Goal: Transaction & Acquisition: Obtain resource

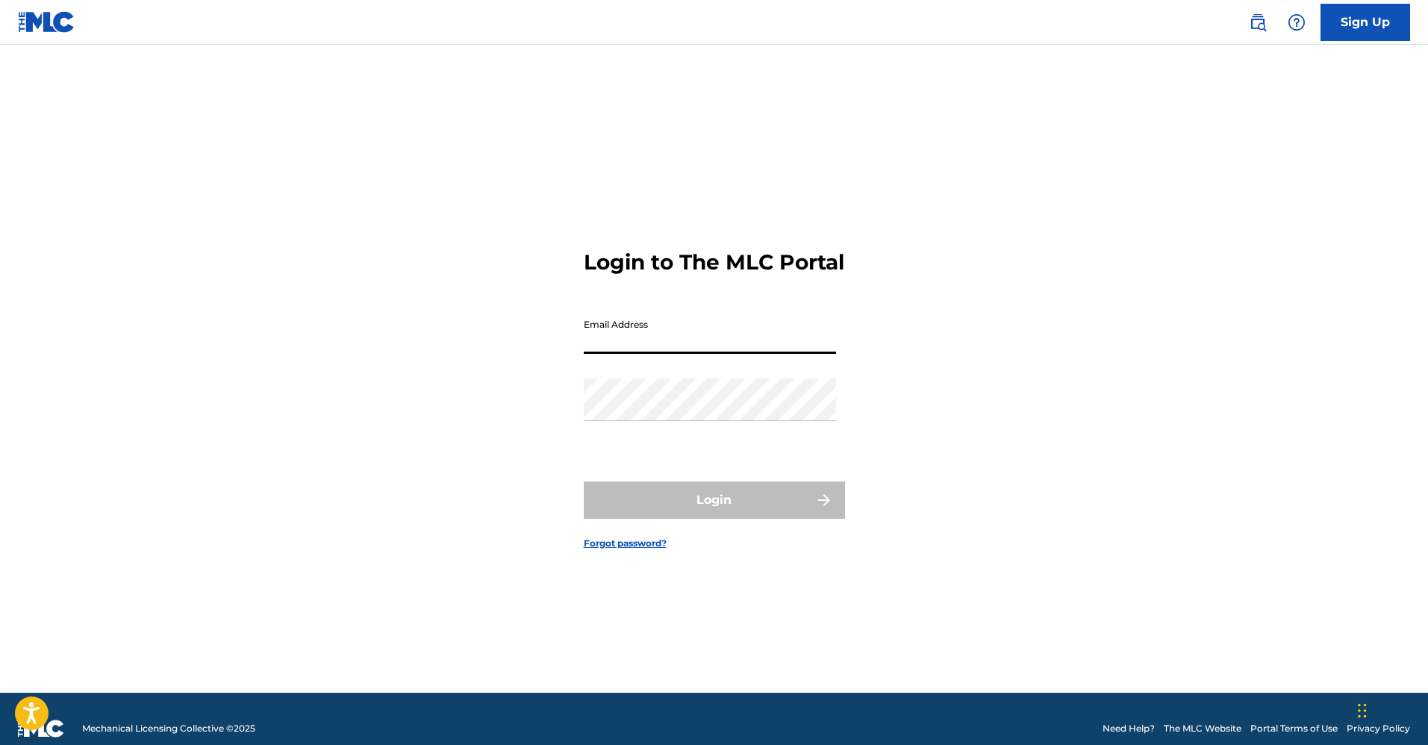
type input "[EMAIL_ADDRESS][DOMAIN_NAME]"
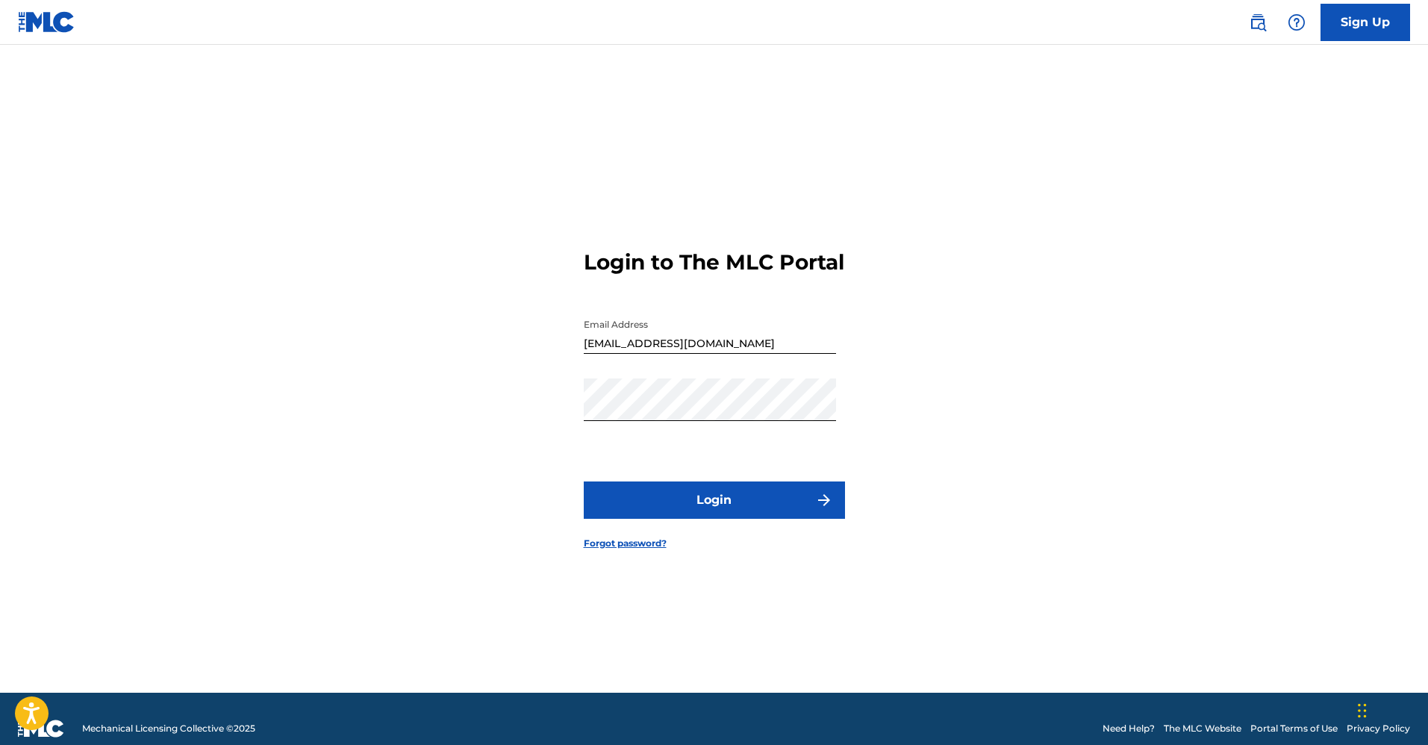
click at [658, 514] on button "Login" at bounding box center [714, 499] width 261 height 37
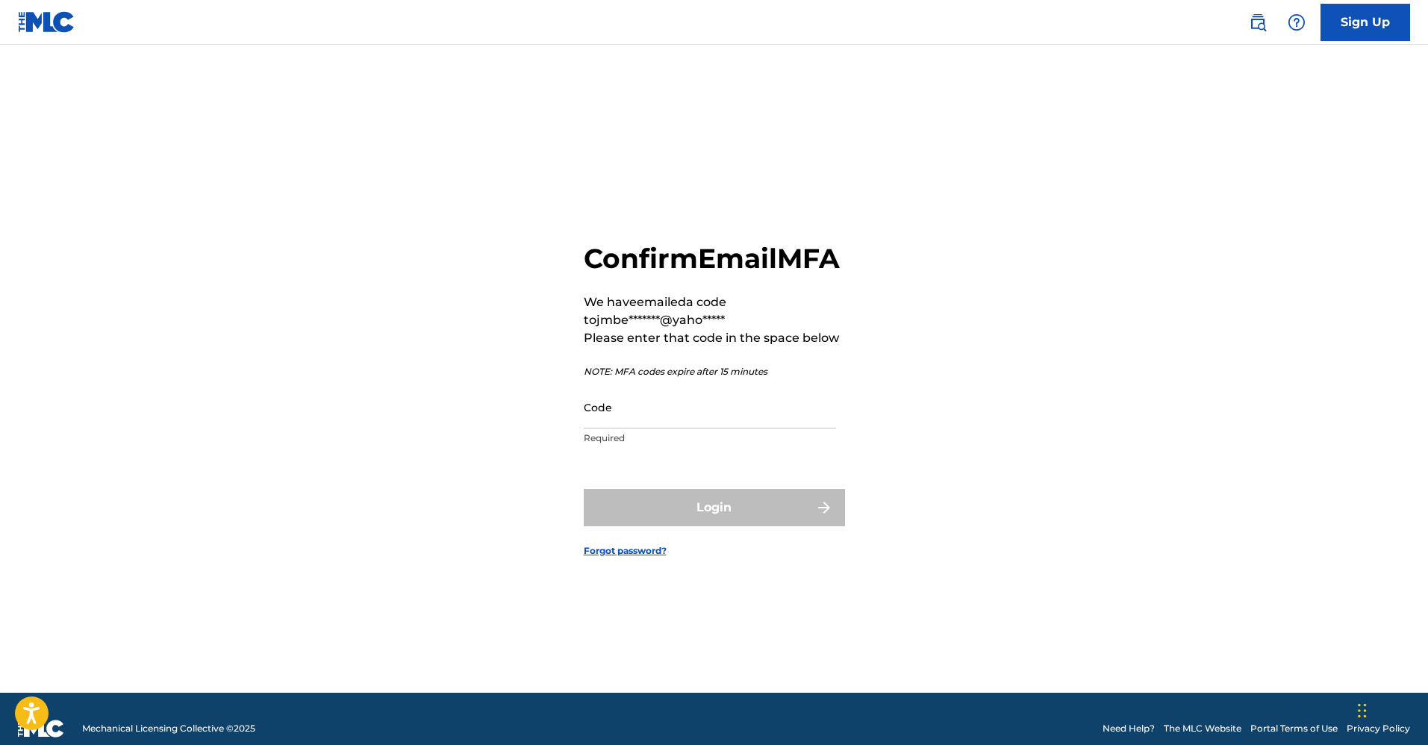
click at [610, 427] on input "Code" at bounding box center [710, 407] width 252 height 43
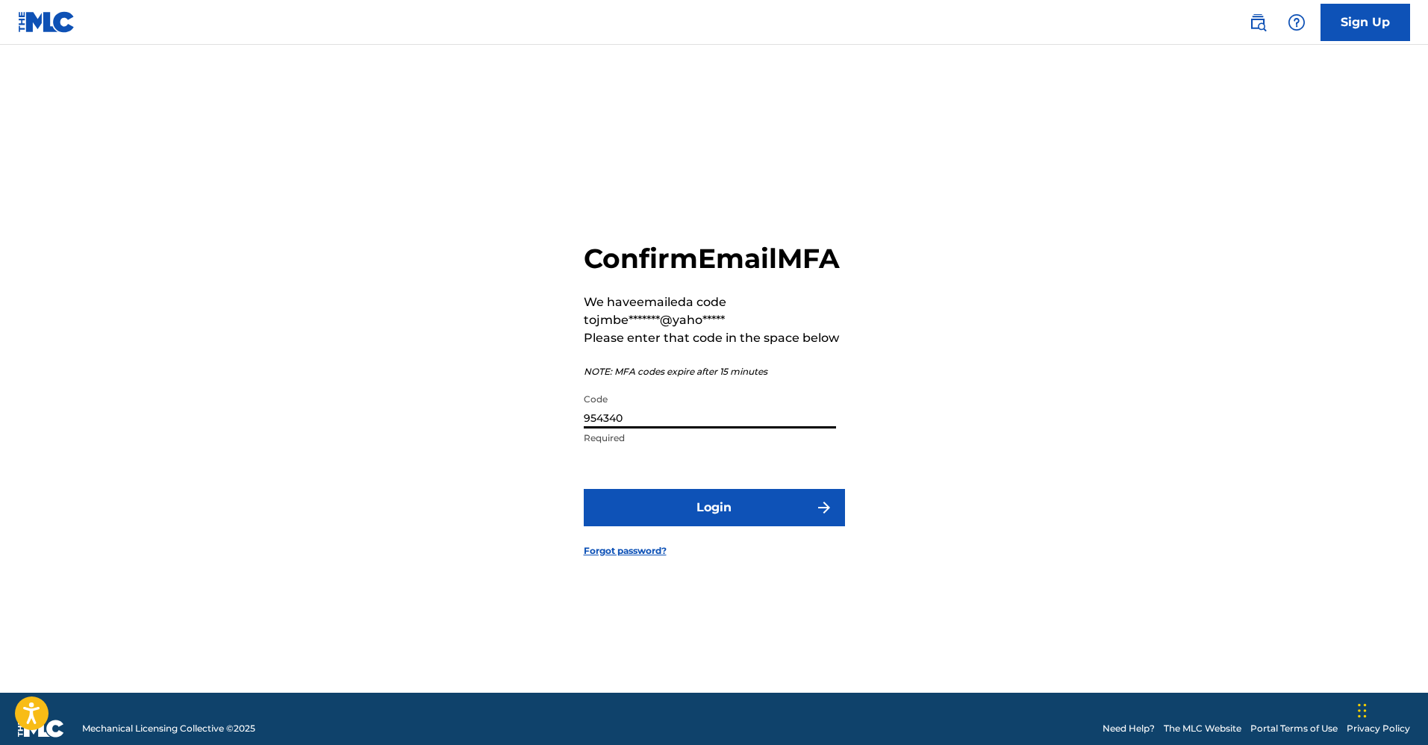
type input "954340"
click at [746, 521] on button "Login" at bounding box center [714, 507] width 261 height 37
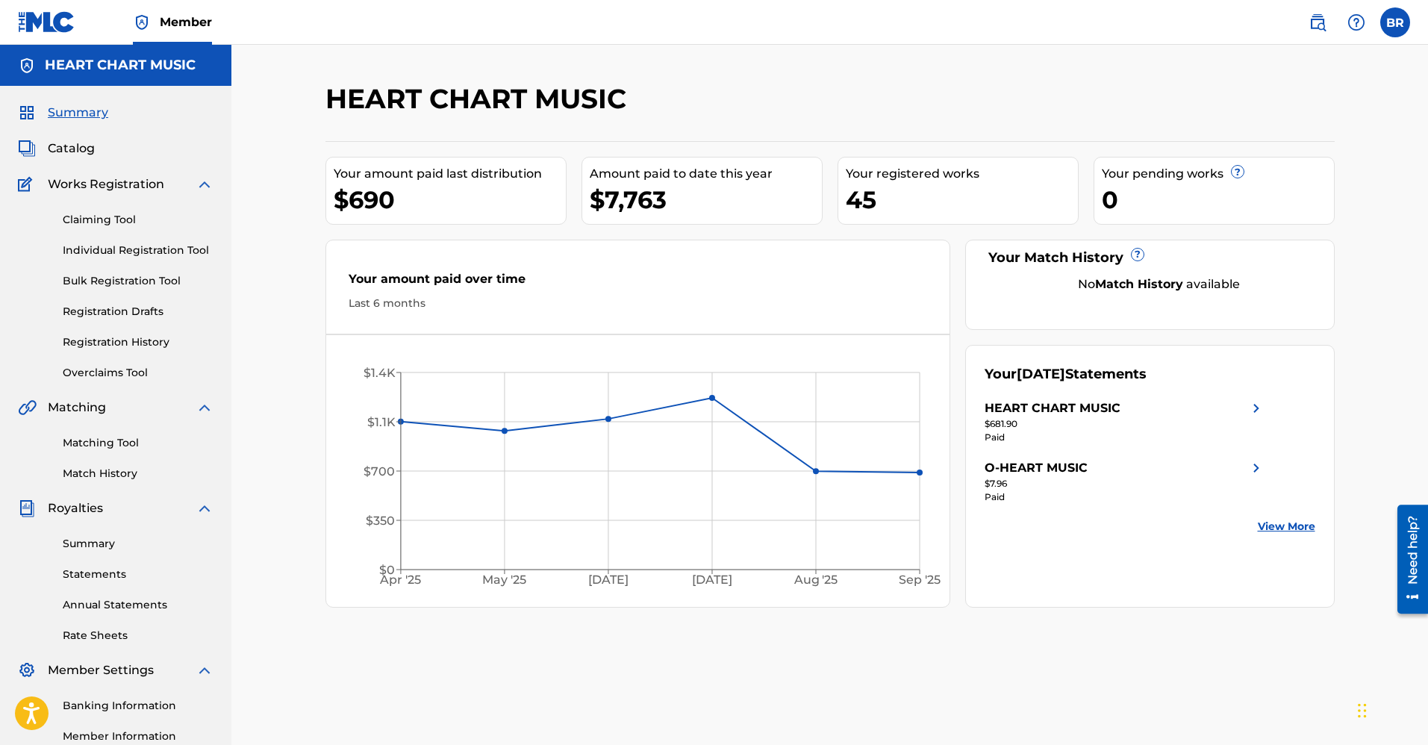
click at [95, 575] on link "Statements" at bounding box center [138, 575] width 151 height 16
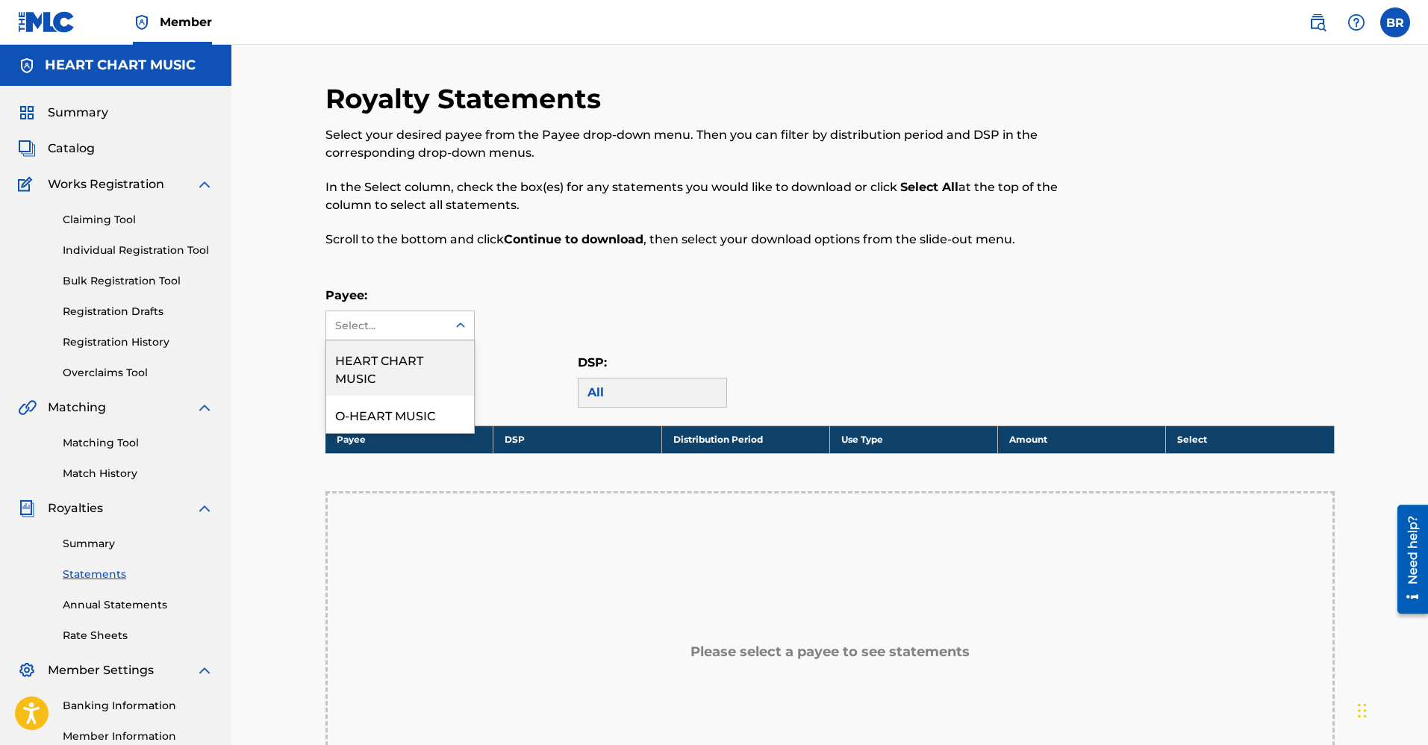
click at [411, 327] on div "Select..." at bounding box center [386, 326] width 102 height 16
click at [398, 360] on div "HEART CHART MUSIC" at bounding box center [400, 367] width 148 height 55
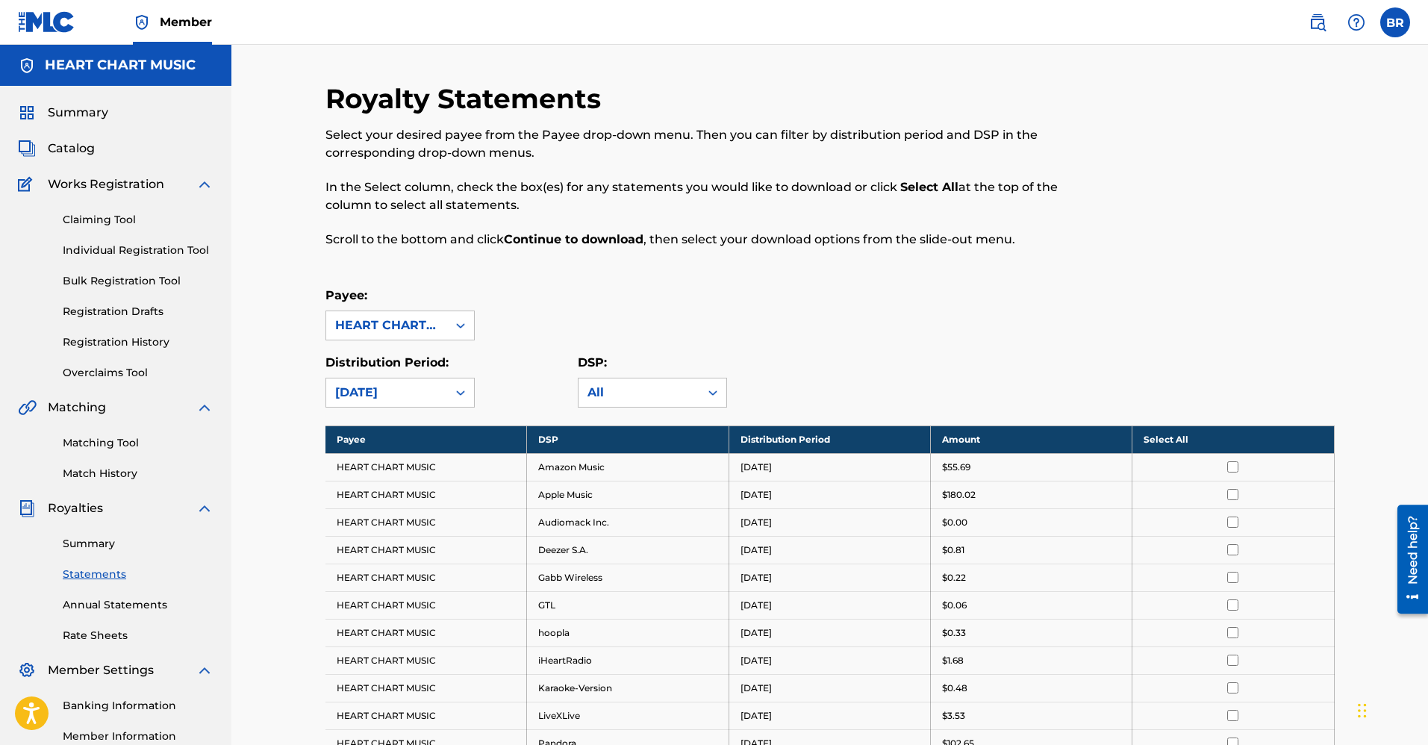
click at [1174, 438] on th "Select All" at bounding box center [1233, 439] width 202 height 28
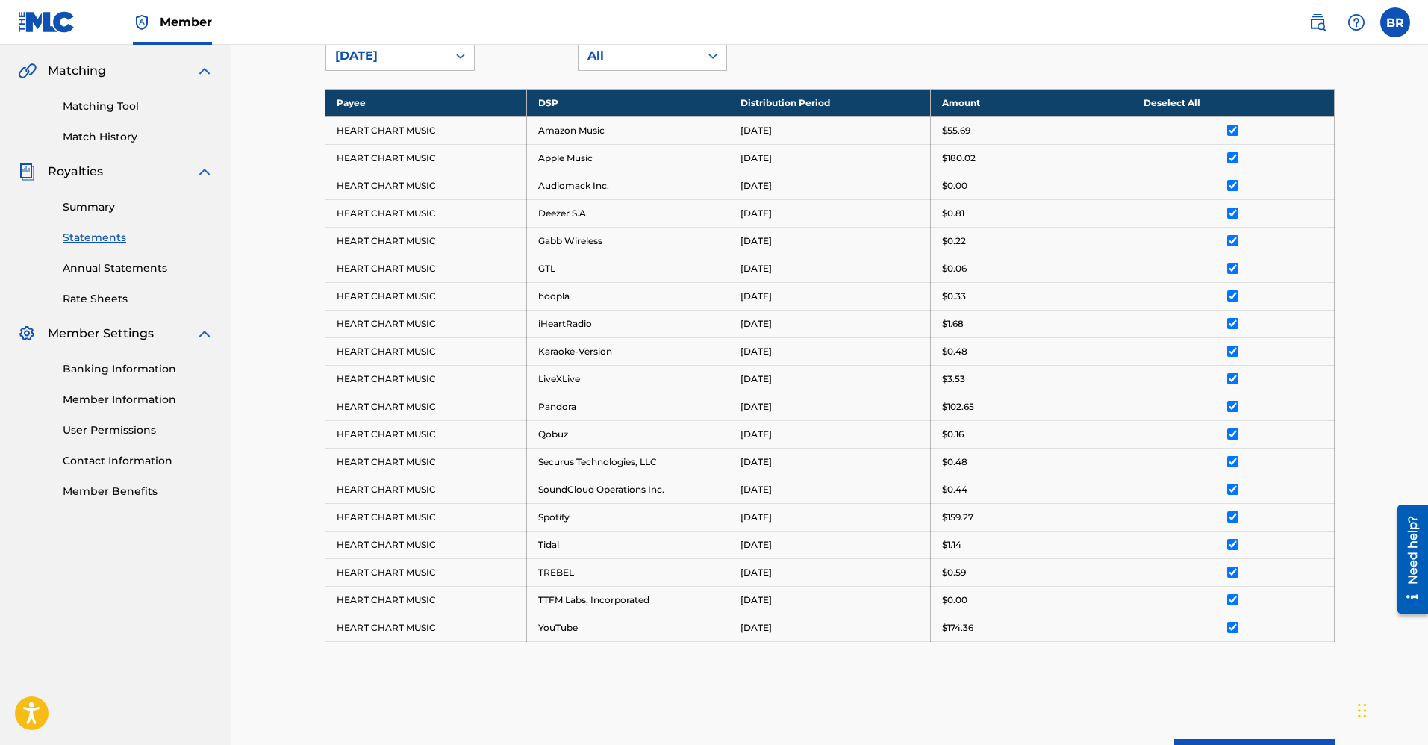
scroll to position [448, 0]
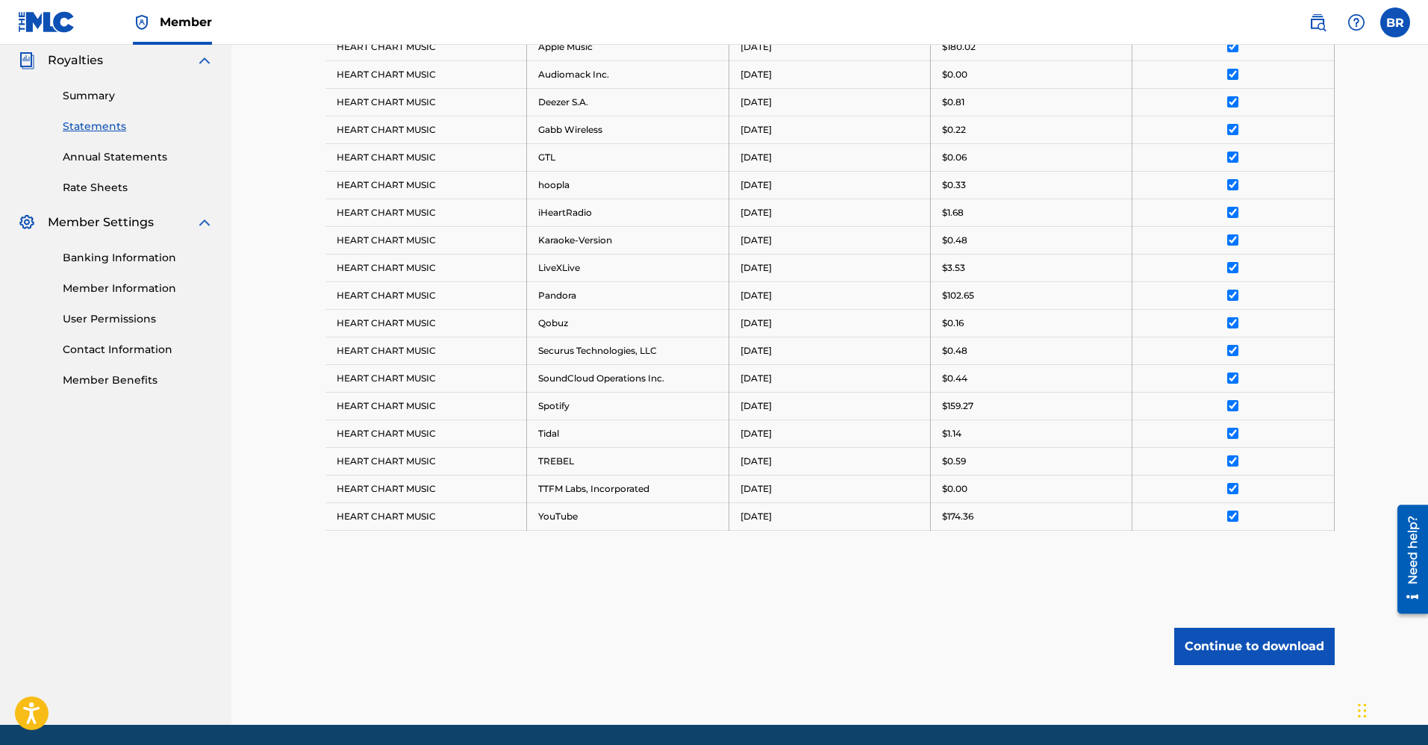
click at [1263, 640] on button "Continue to download" at bounding box center [1254, 646] width 160 height 37
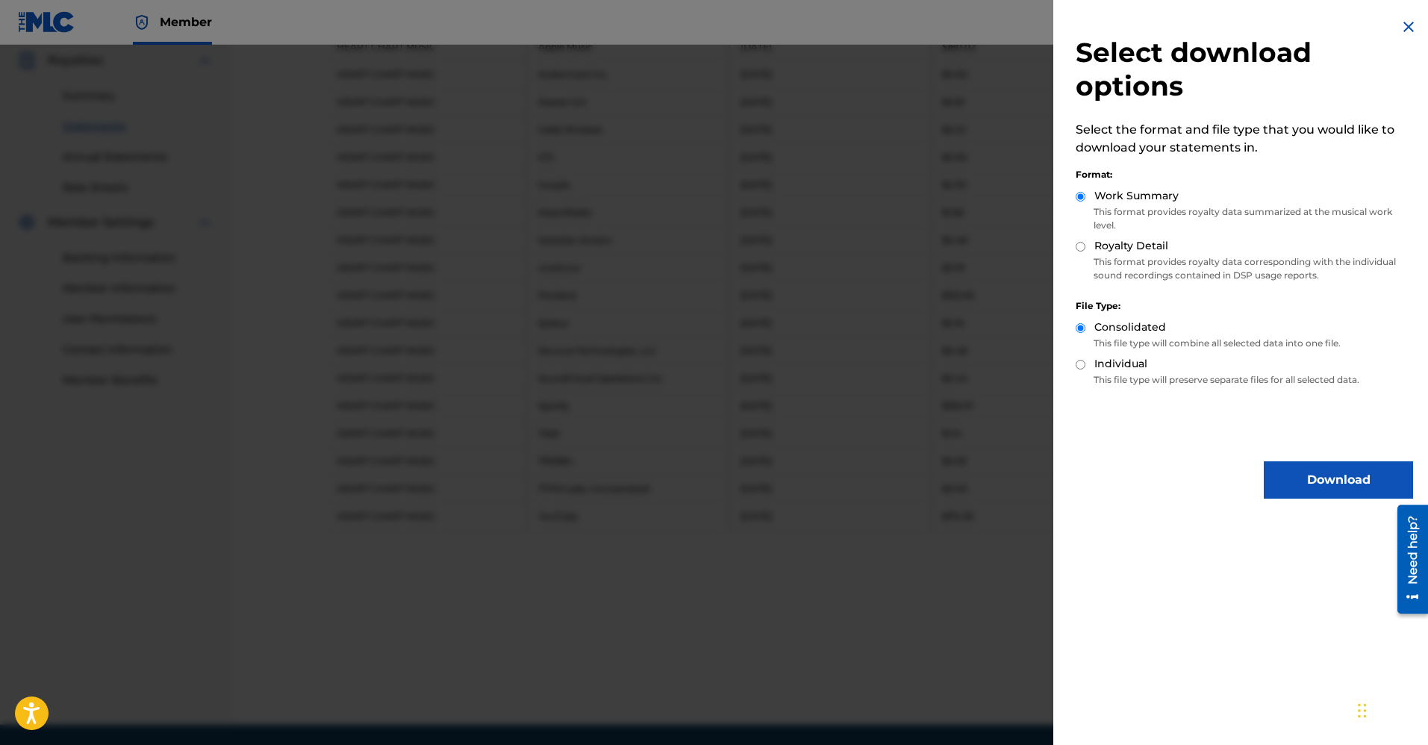
click at [1308, 480] on button "Download" at bounding box center [1338, 479] width 149 height 37
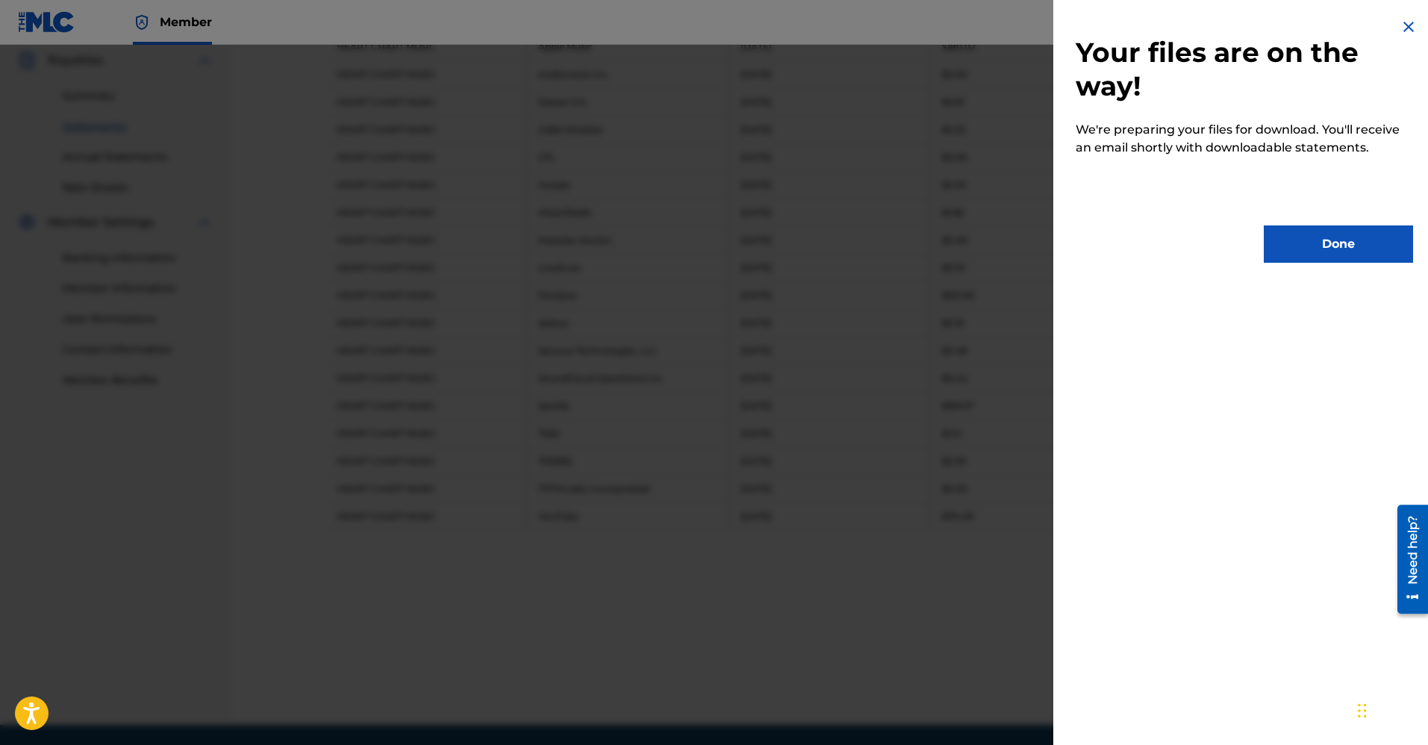
click at [1327, 249] on button "Done" at bounding box center [1338, 243] width 149 height 37
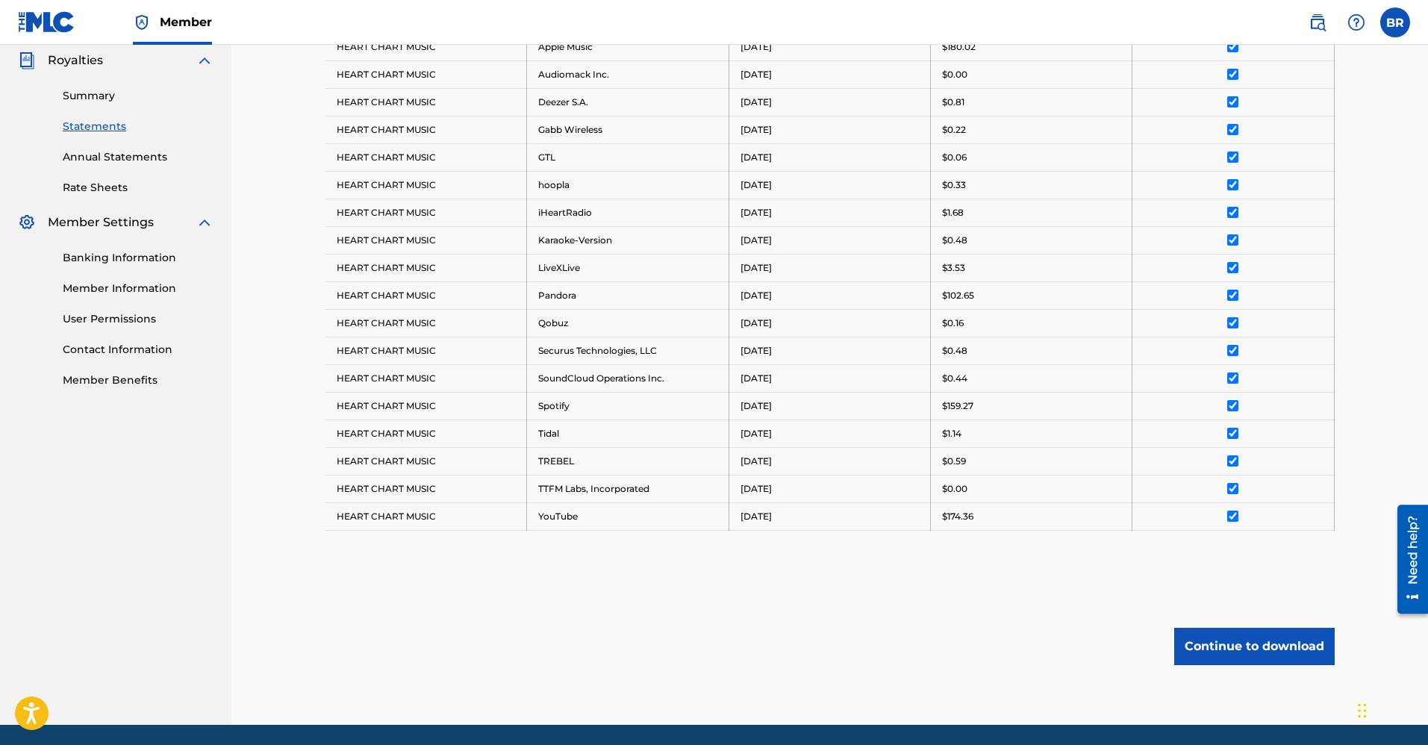
scroll to position [112, 0]
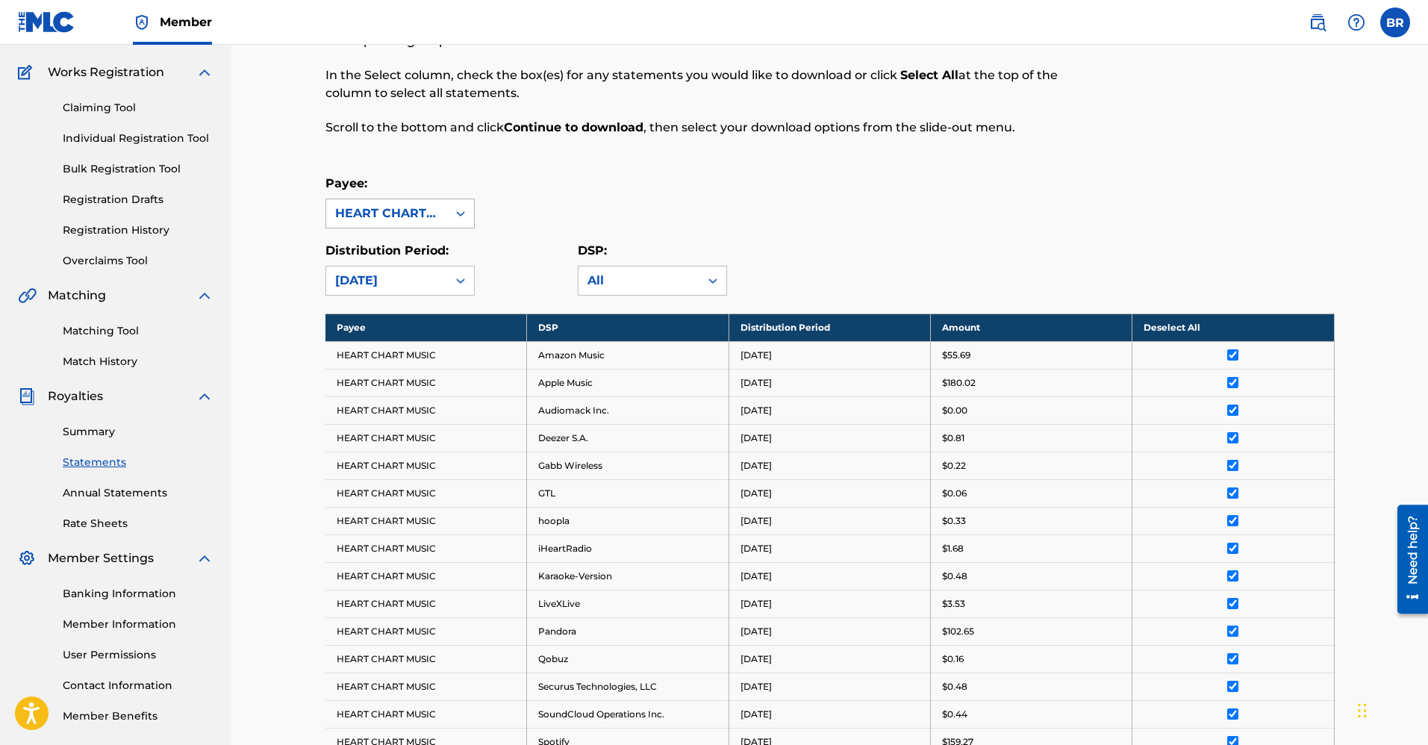
click at [418, 213] on div "HEART CHART MUSIC" at bounding box center [386, 214] width 103 height 18
click at [407, 299] on div "O-HEART MUSIC" at bounding box center [400, 302] width 148 height 37
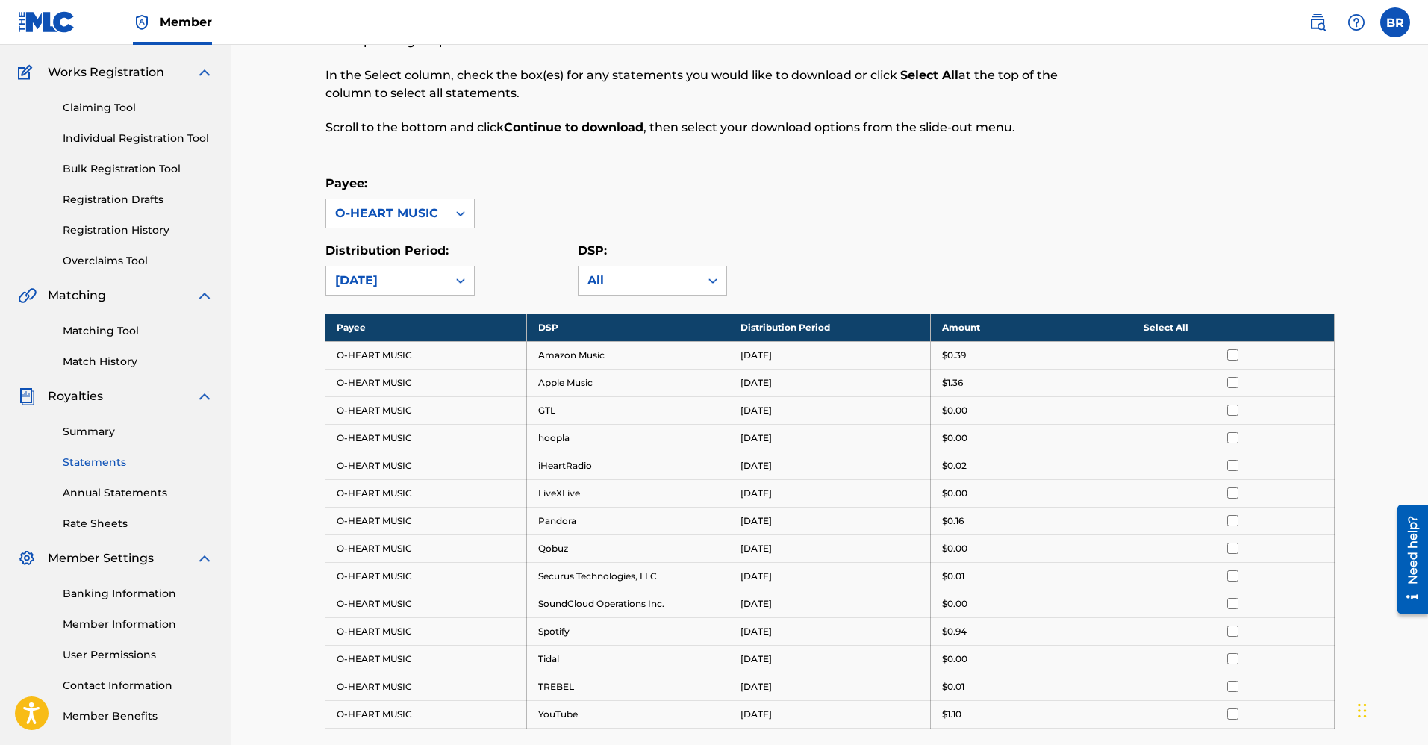
click at [1177, 327] on th "Select All" at bounding box center [1233, 327] width 202 height 28
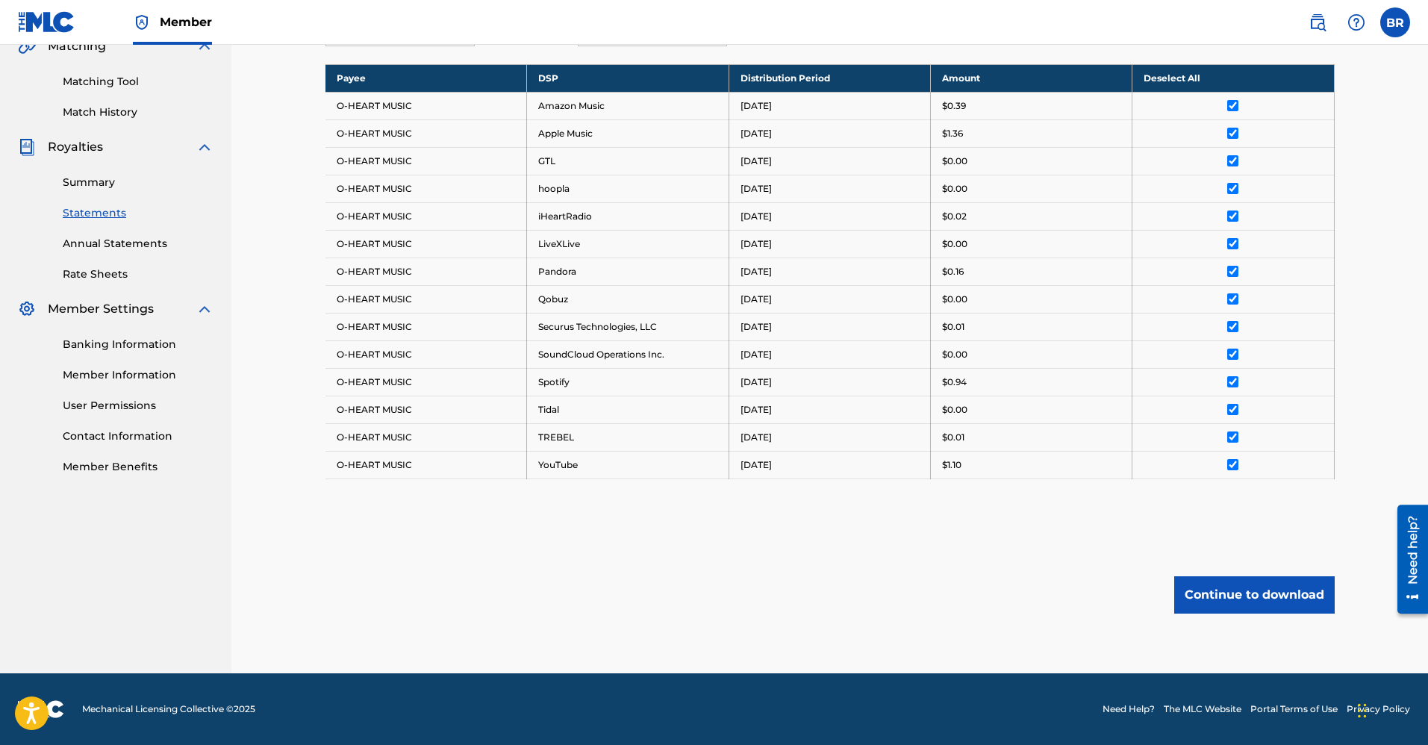
click at [1238, 590] on button "Continue to download" at bounding box center [1254, 594] width 160 height 37
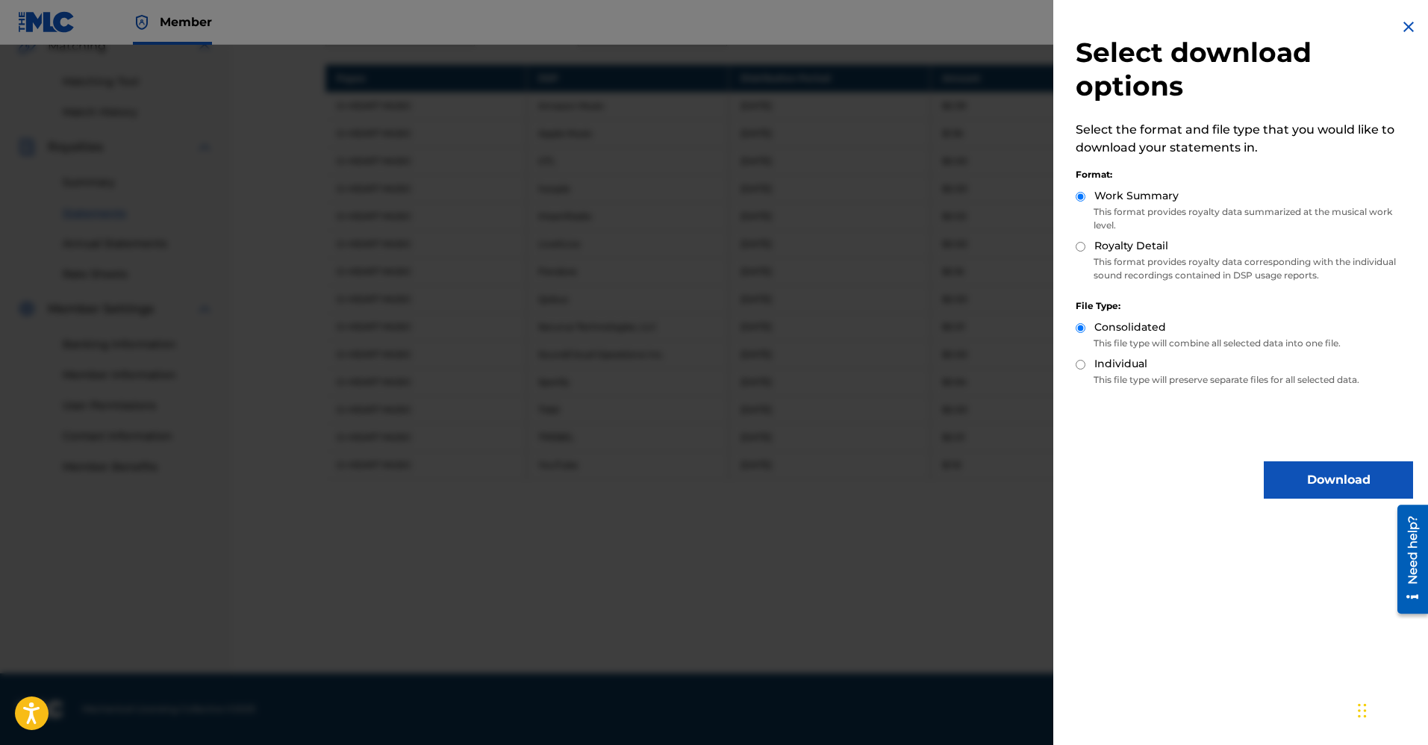
click at [1306, 474] on button "Download" at bounding box center [1338, 479] width 149 height 37
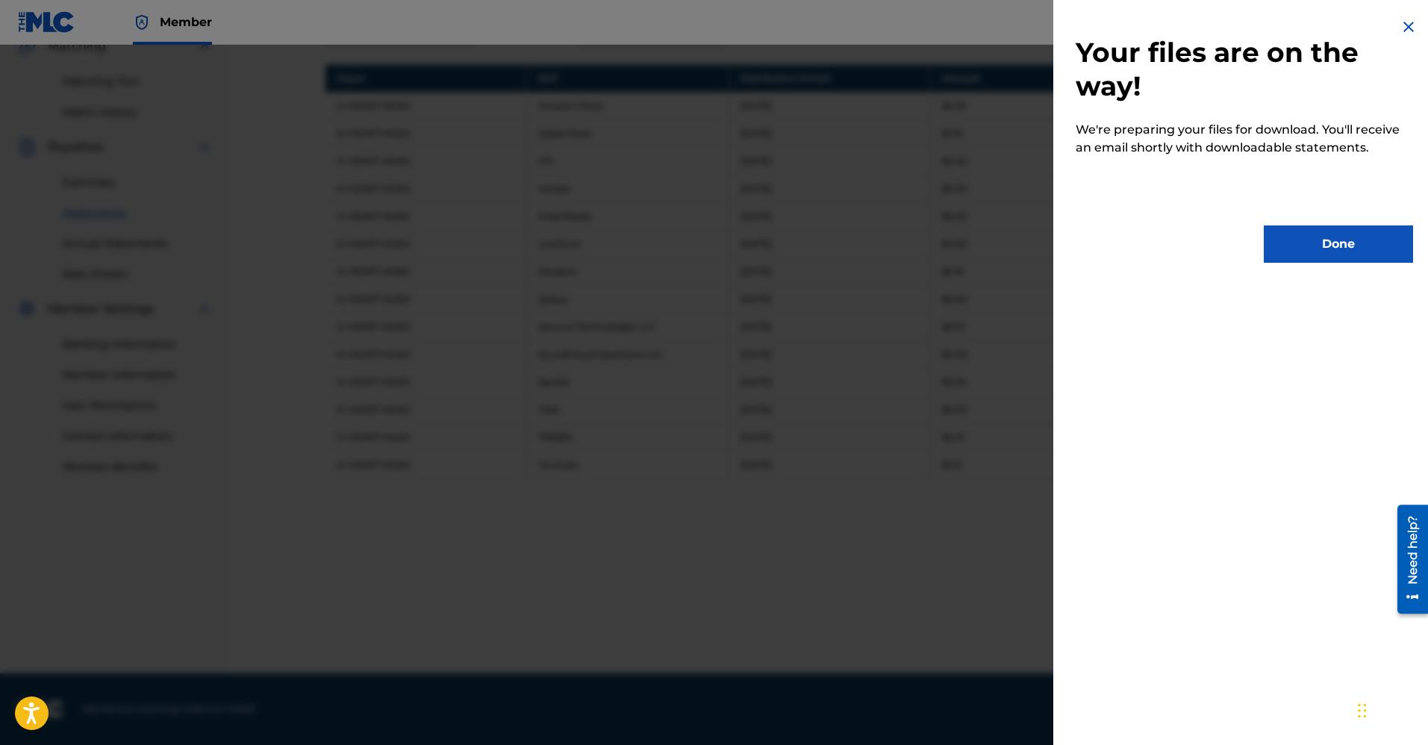
click at [1350, 247] on button "Done" at bounding box center [1338, 243] width 149 height 37
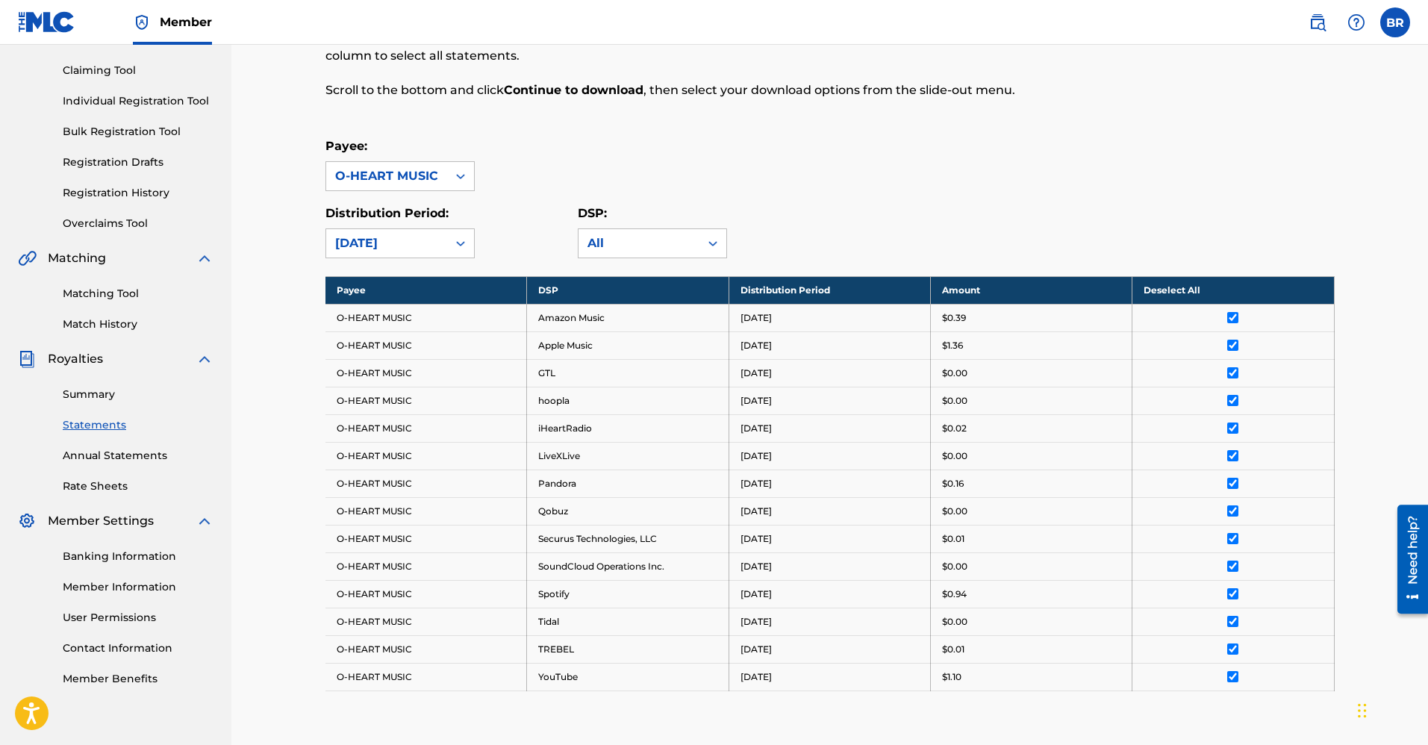
scroll to position [224, 0]
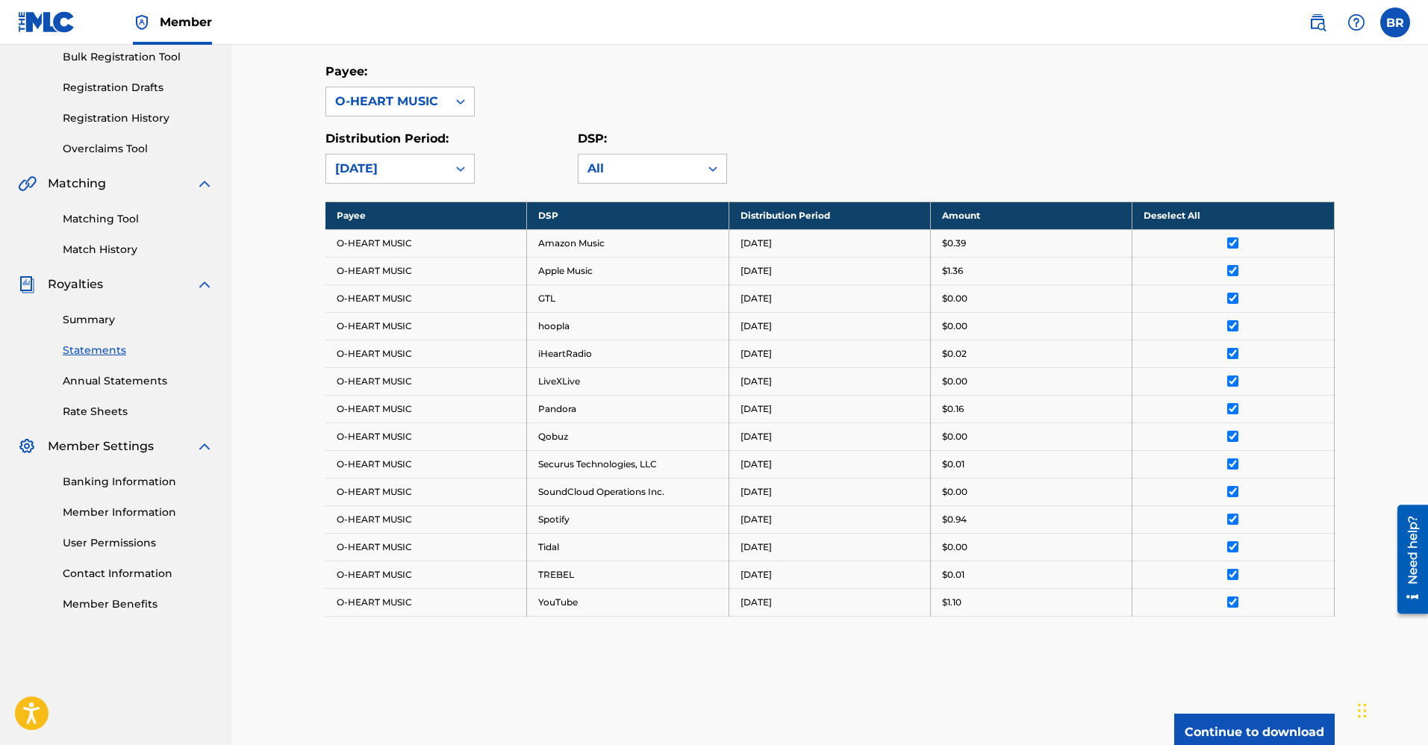
click at [91, 316] on link "Summary" at bounding box center [138, 320] width 151 height 16
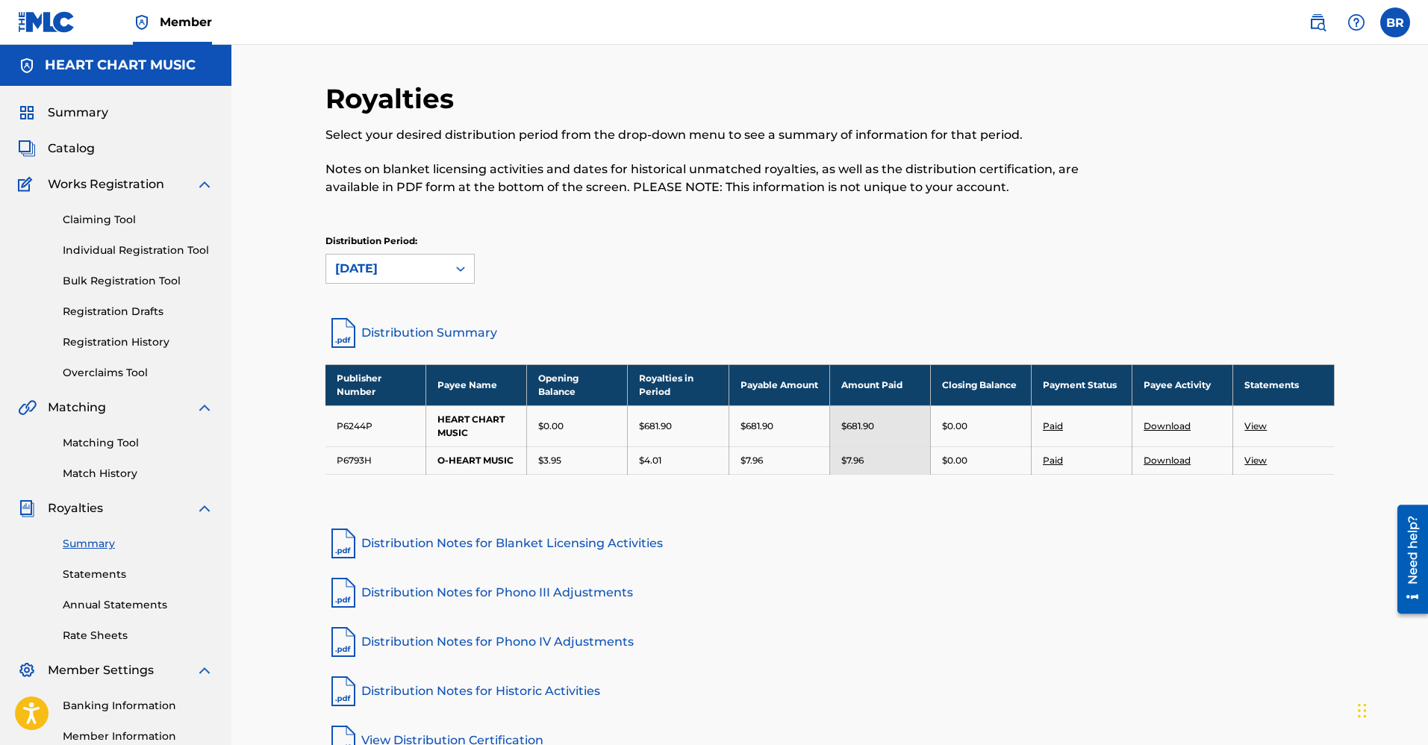
click at [1256, 423] on link "View" at bounding box center [1255, 425] width 22 height 11
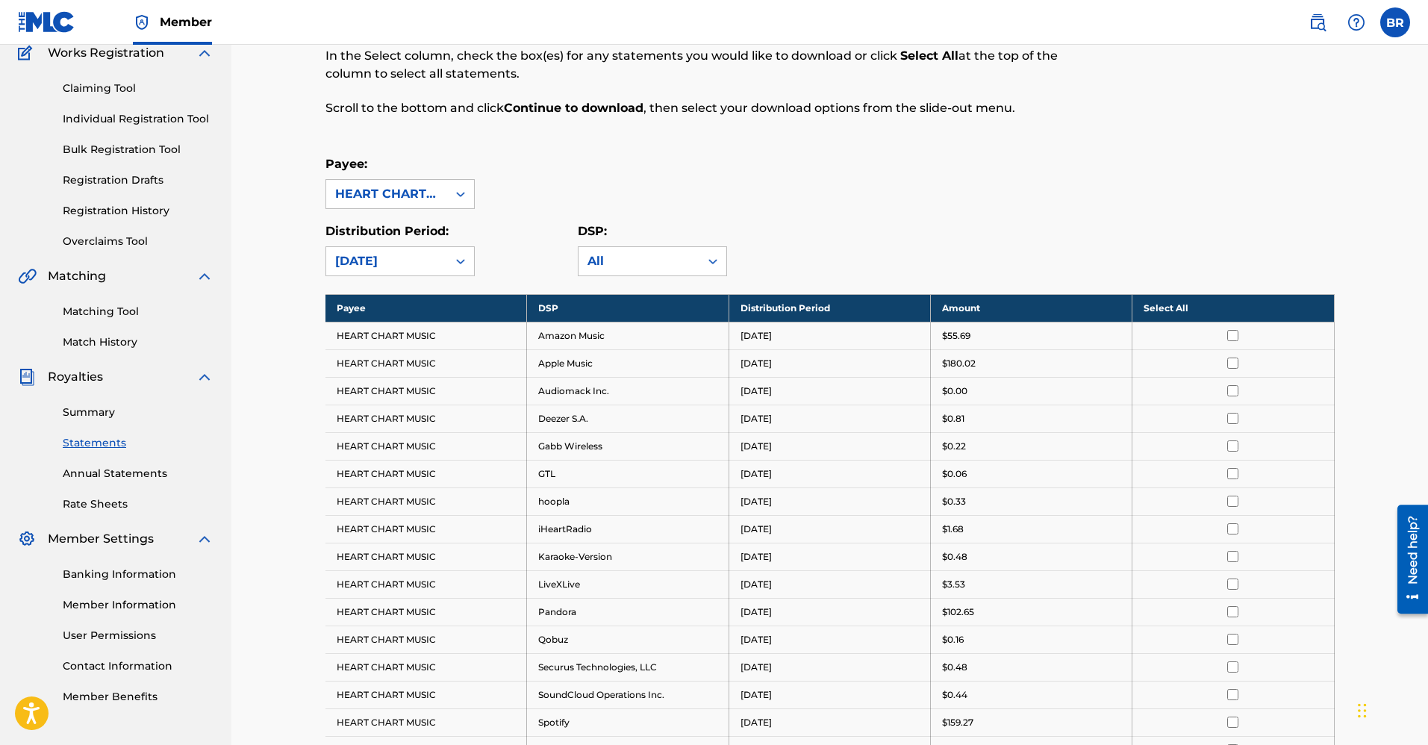
scroll to position [52, 0]
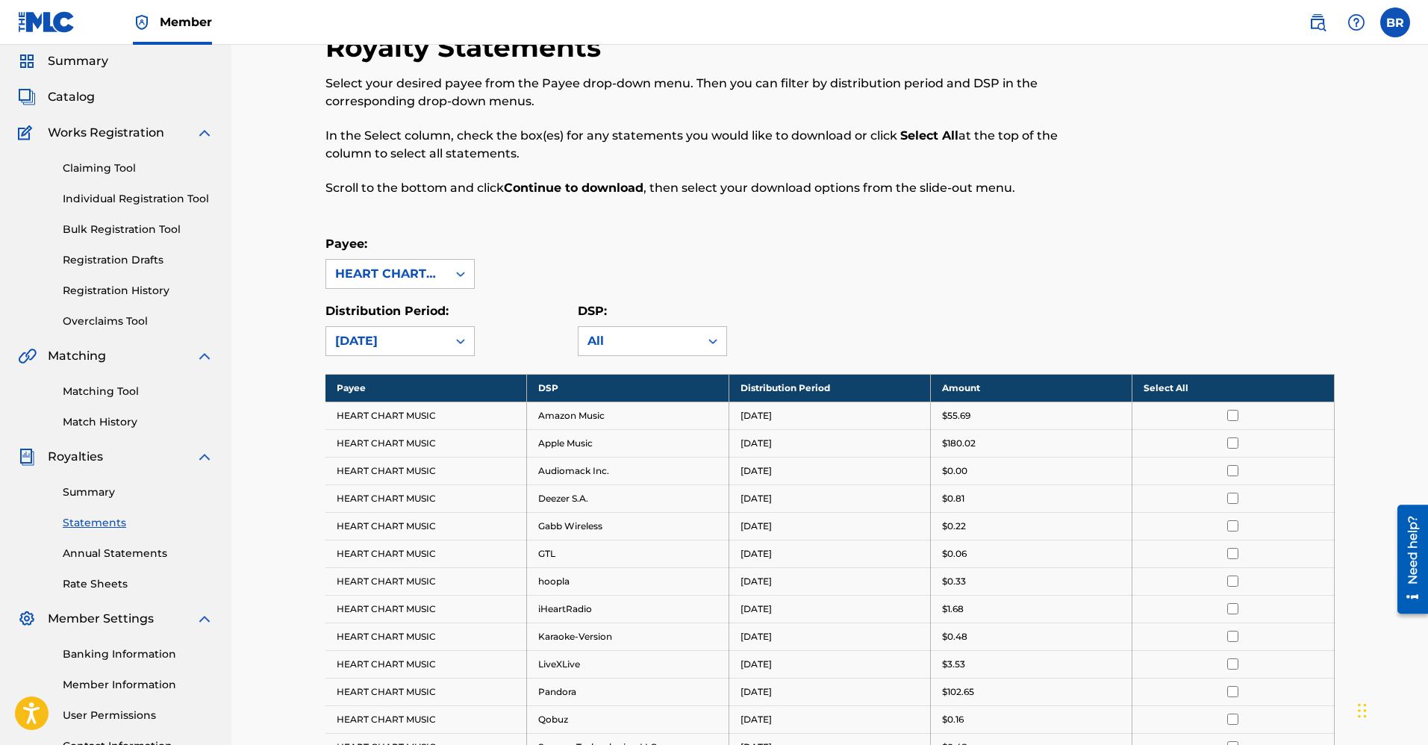
click at [1173, 384] on th "Select All" at bounding box center [1233, 388] width 202 height 28
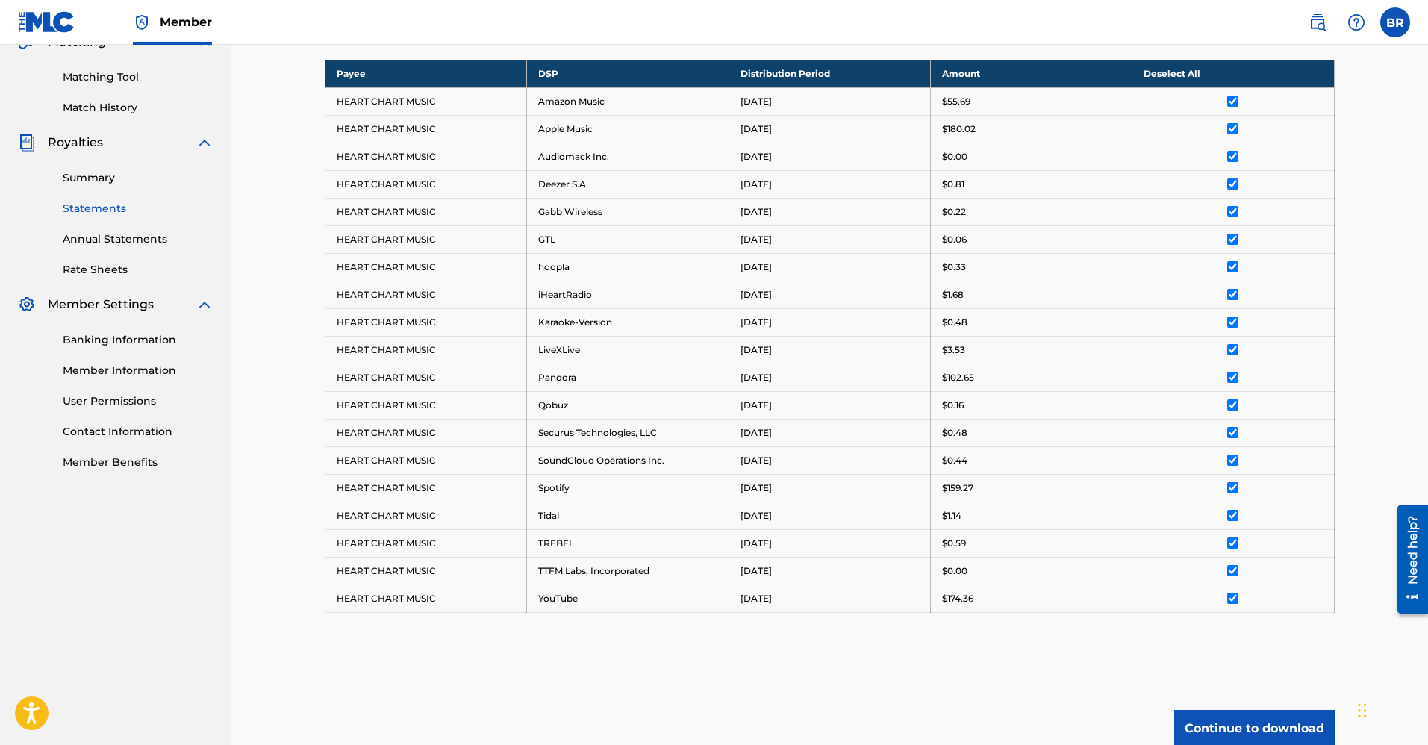
scroll to position [499, 0]
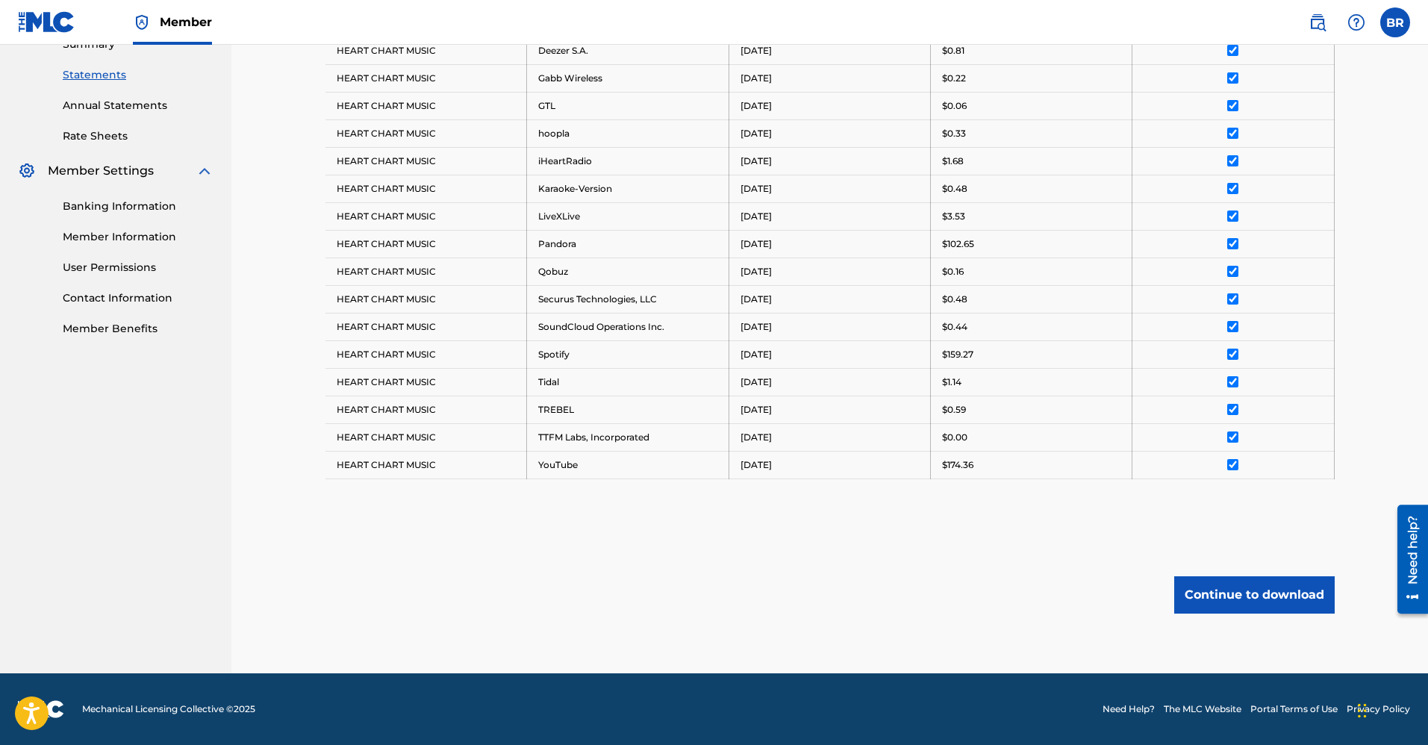
click at [1264, 594] on button "Continue to download" at bounding box center [1254, 594] width 160 height 37
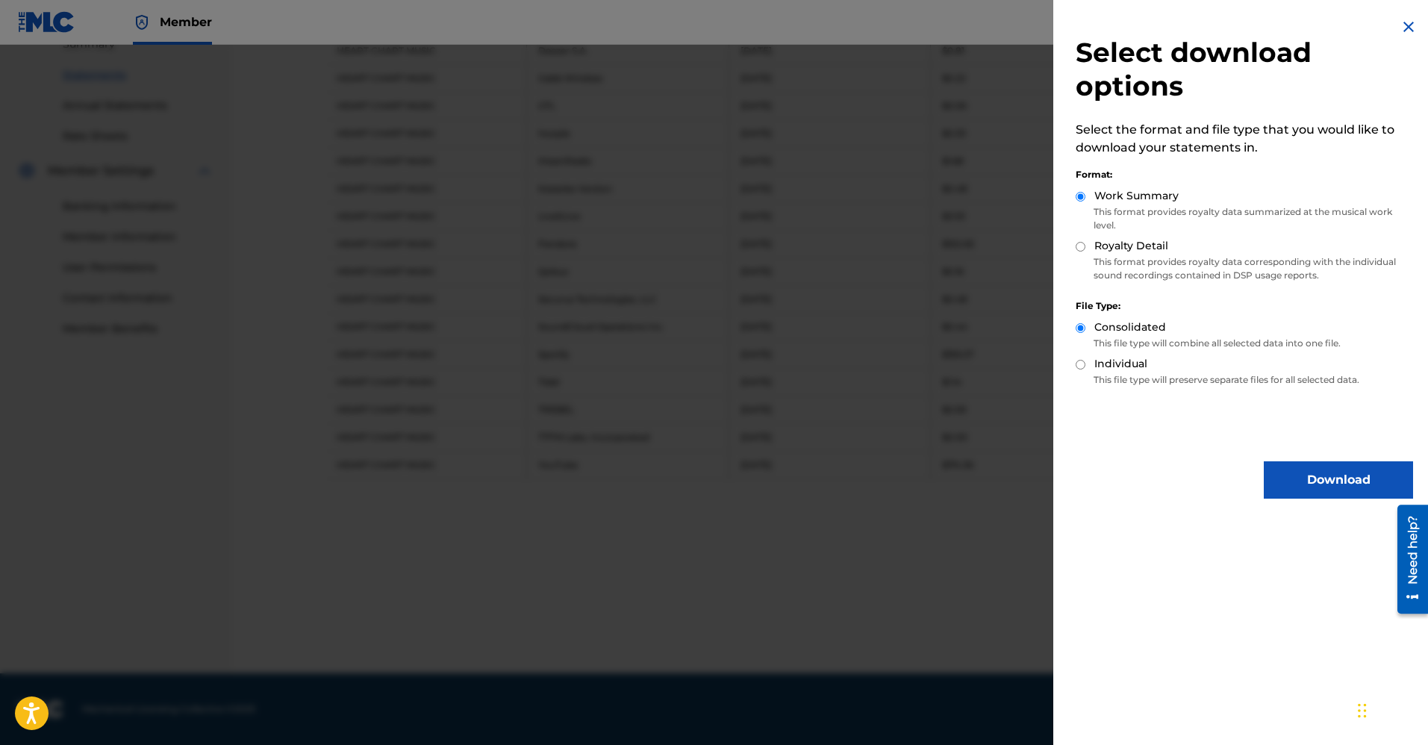
click at [1404, 20] on img at bounding box center [1409, 27] width 18 height 18
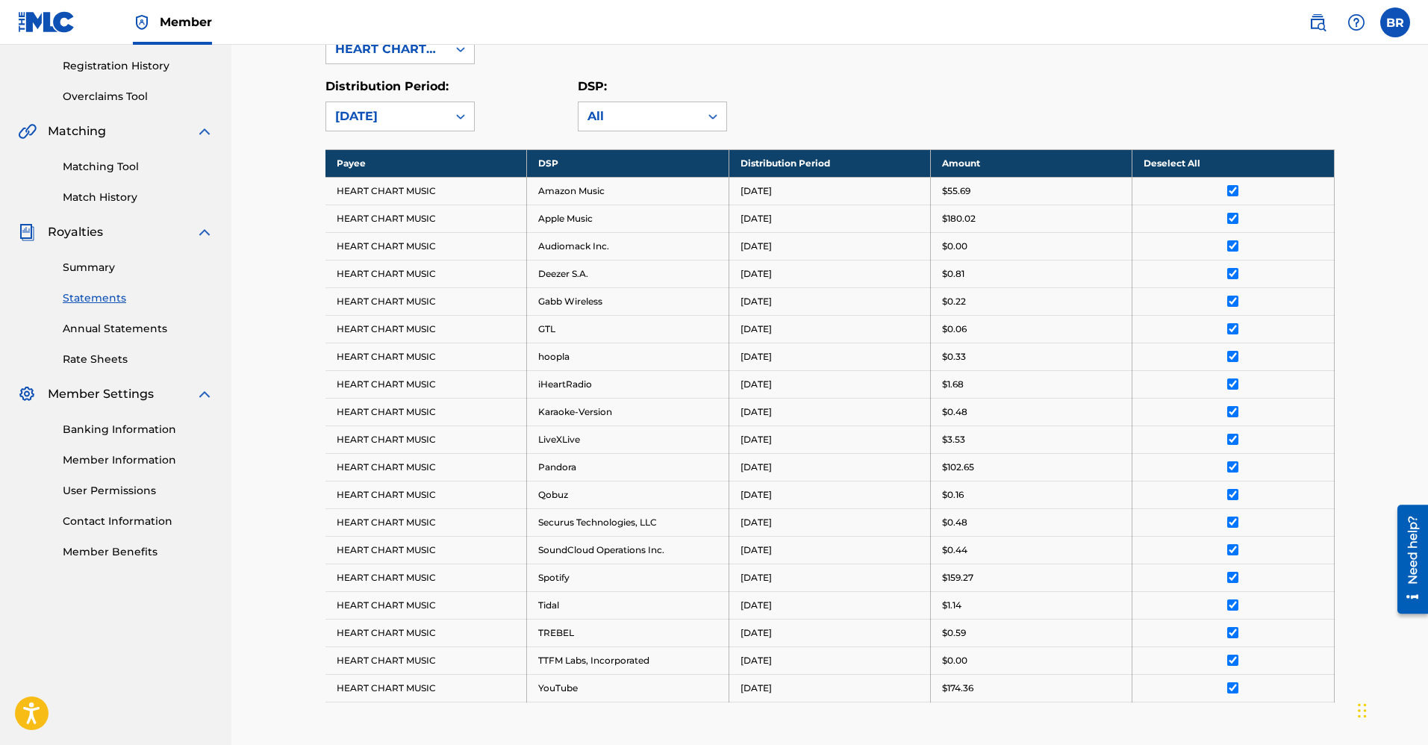
scroll to position [275, 0]
click at [92, 269] on link "Summary" at bounding box center [138, 268] width 151 height 16
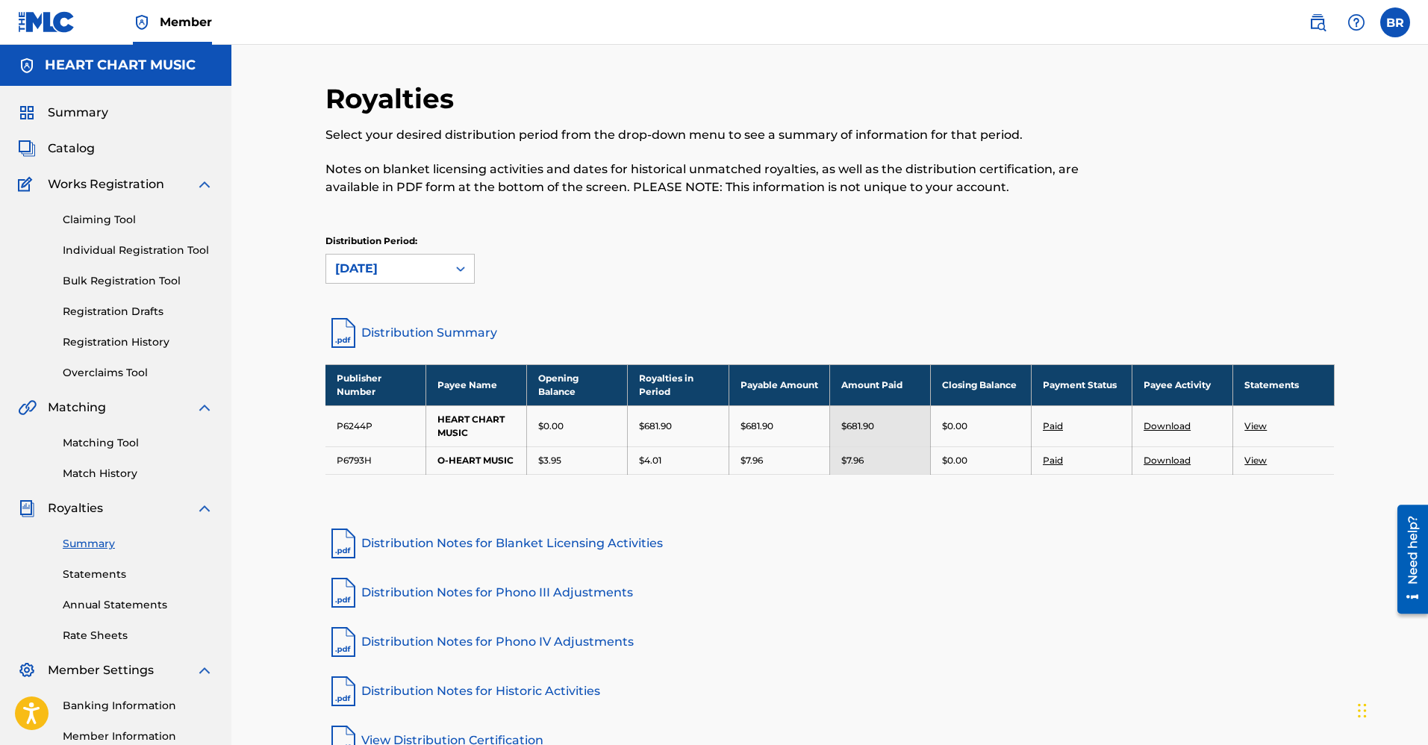
click at [1255, 425] on link "View" at bounding box center [1255, 425] width 22 height 11
click at [1167, 423] on link "Download" at bounding box center [1166, 425] width 47 height 11
click at [1160, 462] on link "Download" at bounding box center [1166, 460] width 47 height 11
